Goal: Check status: Check status

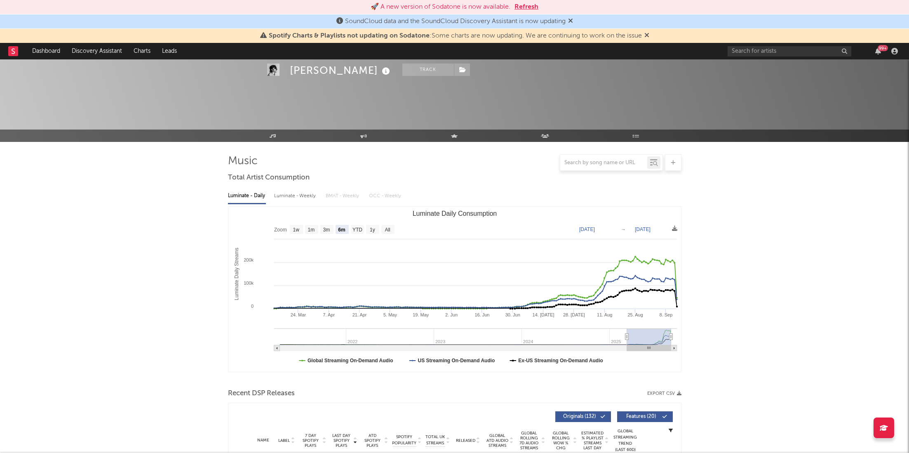
select select "6m"
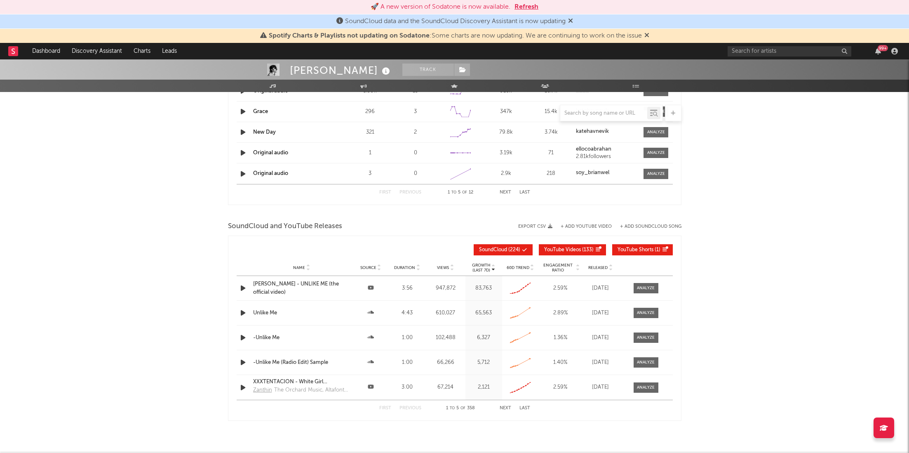
click at [532, 9] on button "Refresh" at bounding box center [526, 7] width 24 height 10
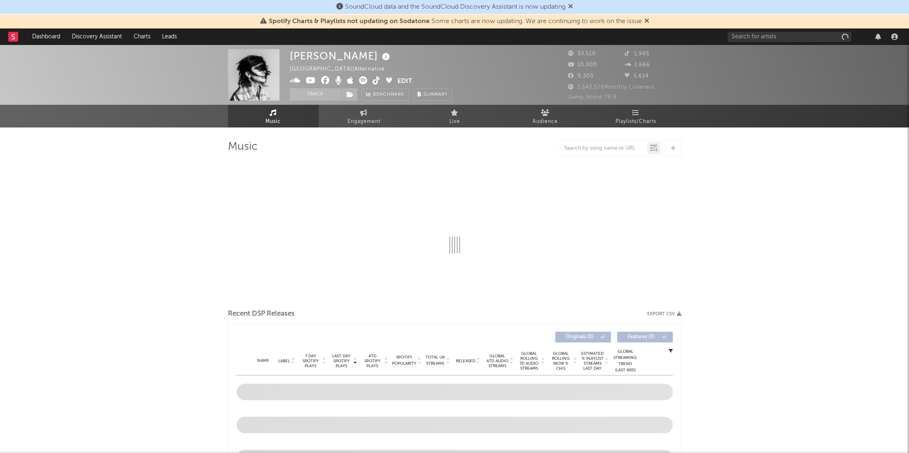
click at [572, 4] on icon at bounding box center [570, 6] width 5 height 7
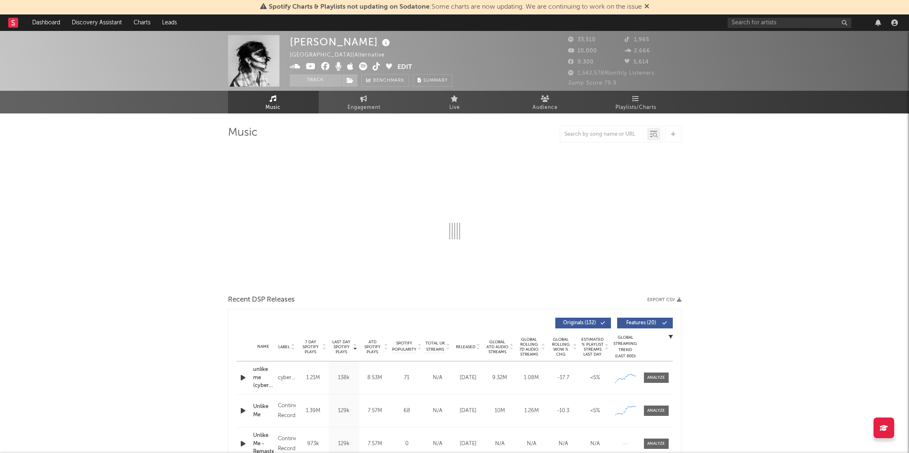
select select "6m"
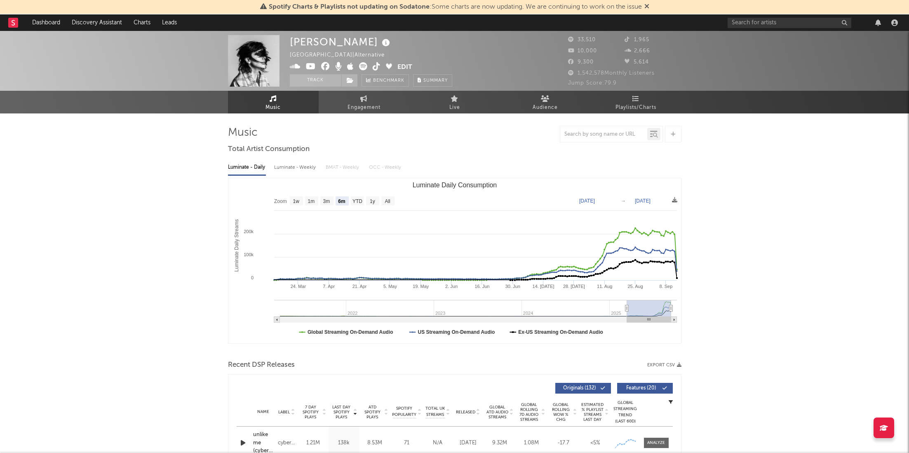
click at [647, 6] on icon at bounding box center [646, 6] width 5 height 7
